Goal: Check status: Check status

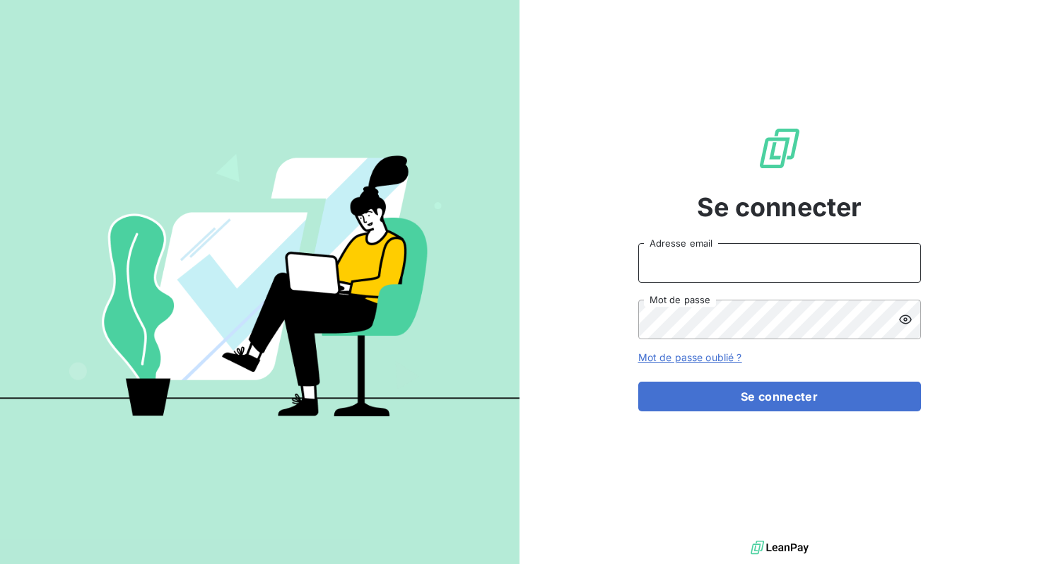
click at [511, 207] on input "Adresse email" at bounding box center [780, 263] width 283 height 40
type input "[EMAIL_ADDRESS][DOMAIN_NAME]"
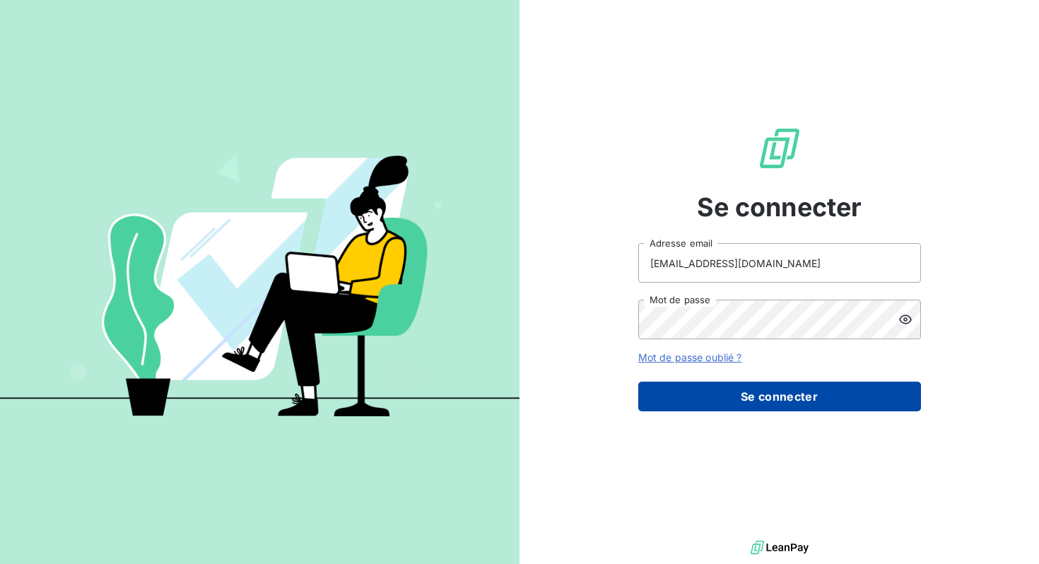
click at [511, 207] on button "Se connecter" at bounding box center [780, 397] width 283 height 30
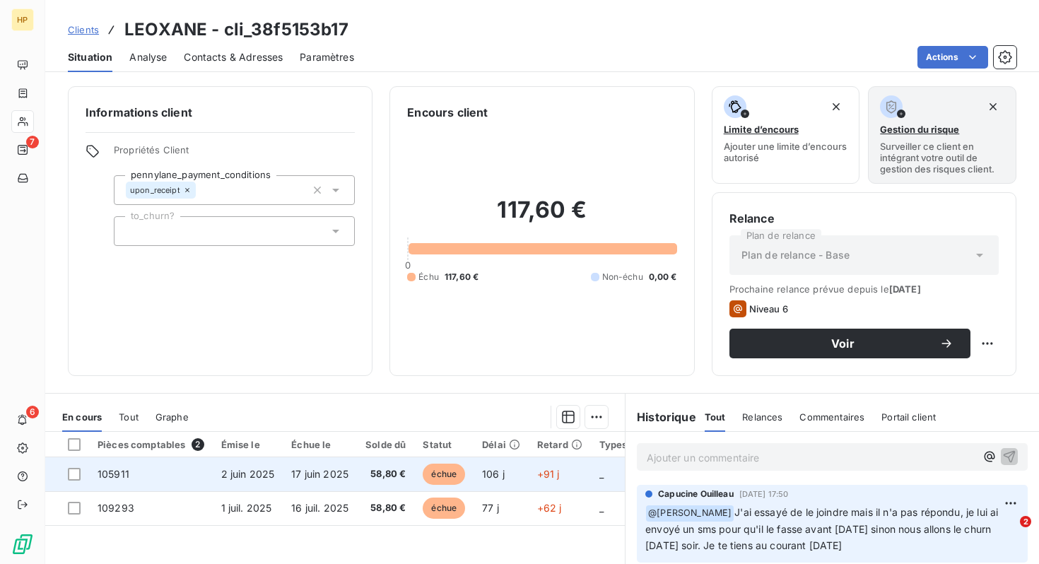
click at [178, 207] on td "105911" at bounding box center [151, 475] width 124 height 34
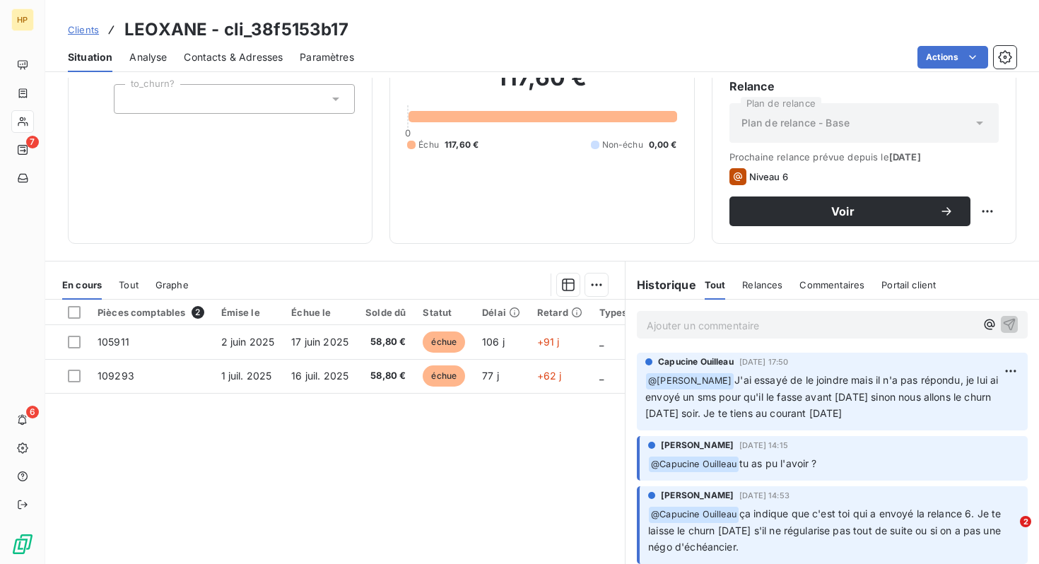
scroll to position [182, 0]
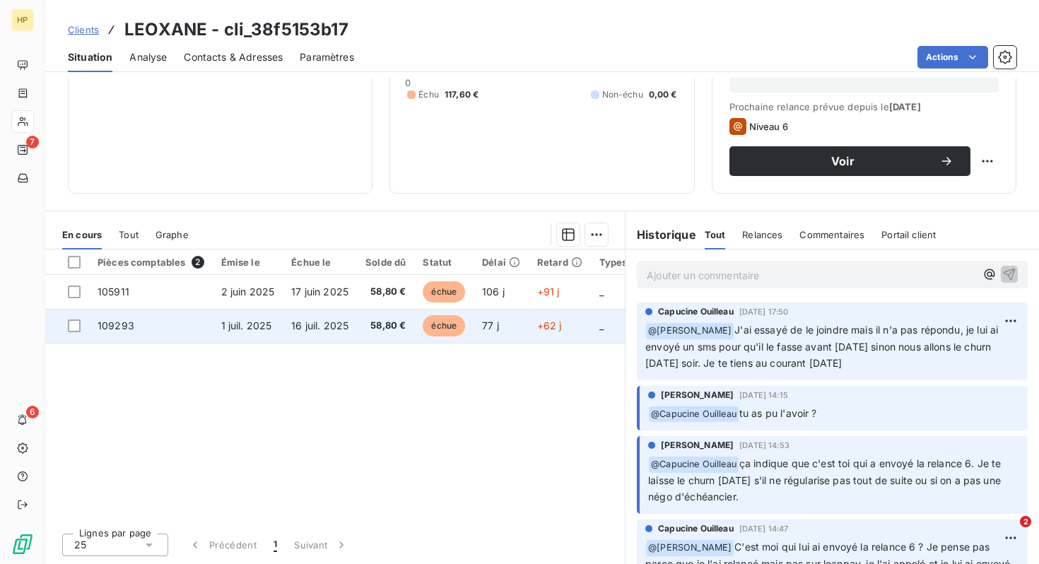
click at [245, 207] on span "1 juil. 2025" at bounding box center [246, 326] width 51 height 12
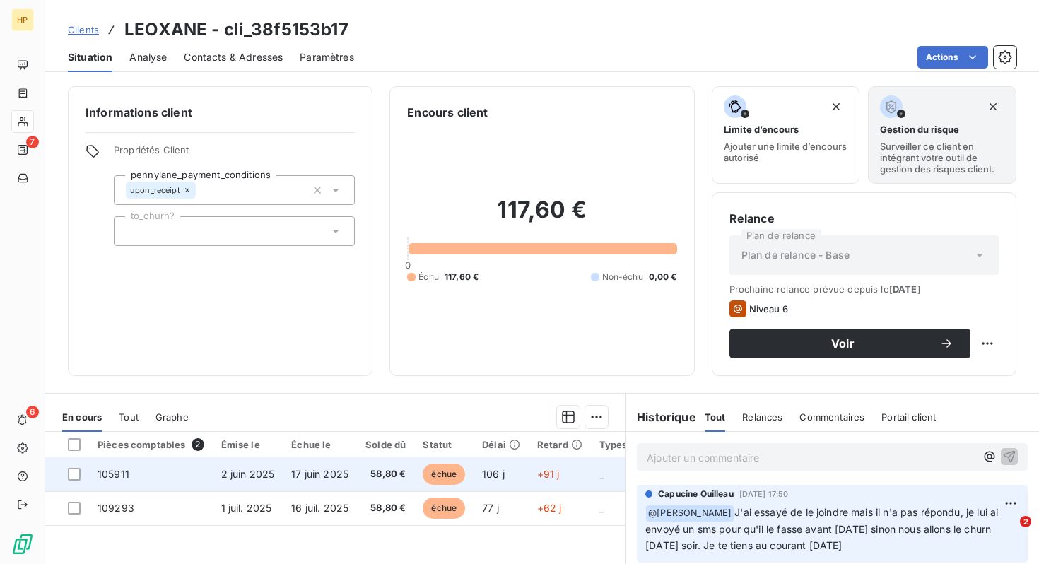
click at [240, 207] on span "2 juin 2025" at bounding box center [248, 474] width 54 height 12
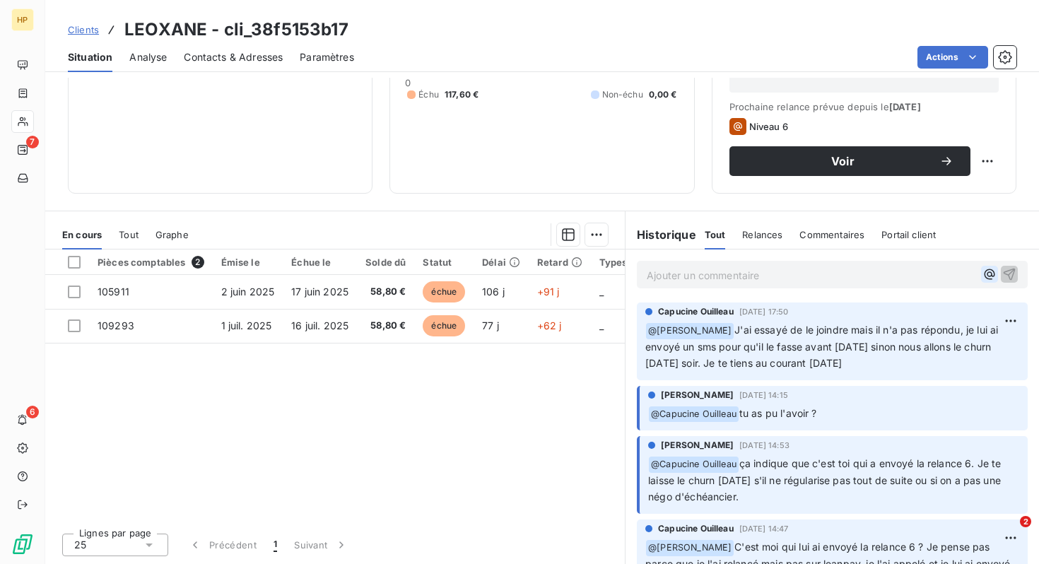
click at [511, 207] on icon "button" at bounding box center [990, 274] width 14 height 14
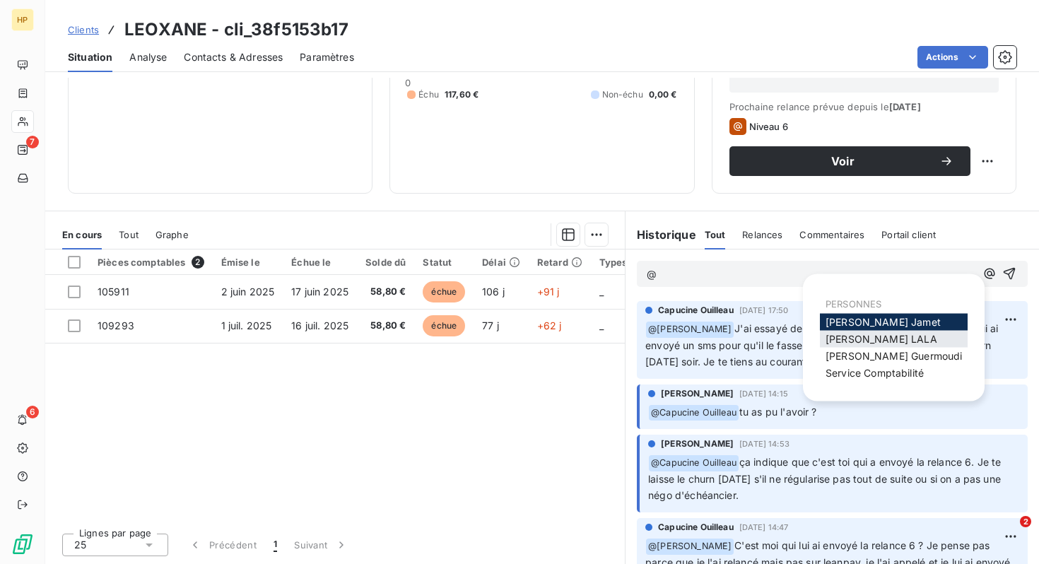
click at [511, 207] on span "[PERSON_NAME]" at bounding box center [882, 339] width 112 height 12
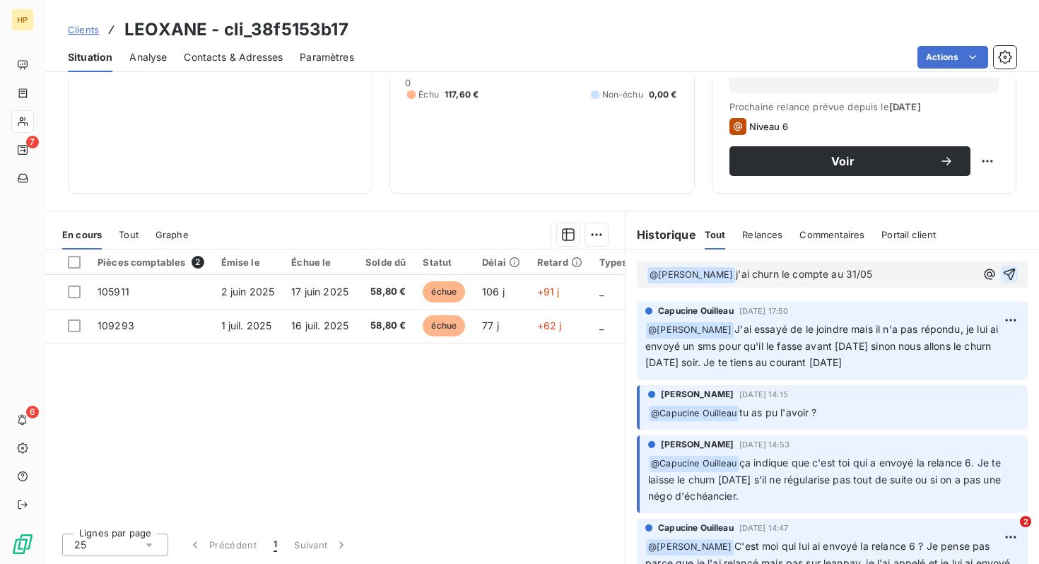
click at [511, 207] on icon "button" at bounding box center [1010, 274] width 14 height 14
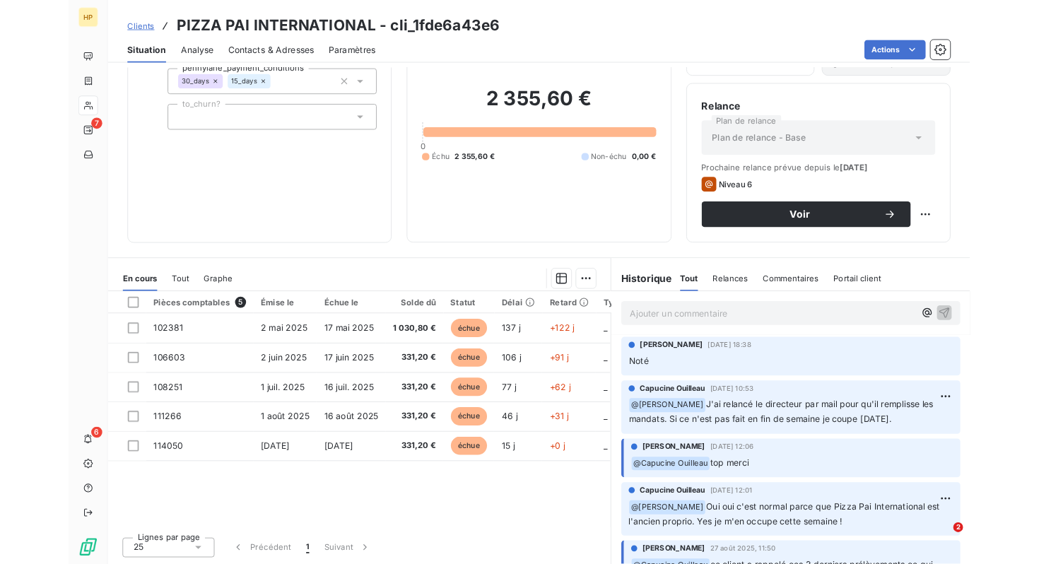
scroll to position [182, 0]
